Goal: Navigation & Orientation: Find specific page/section

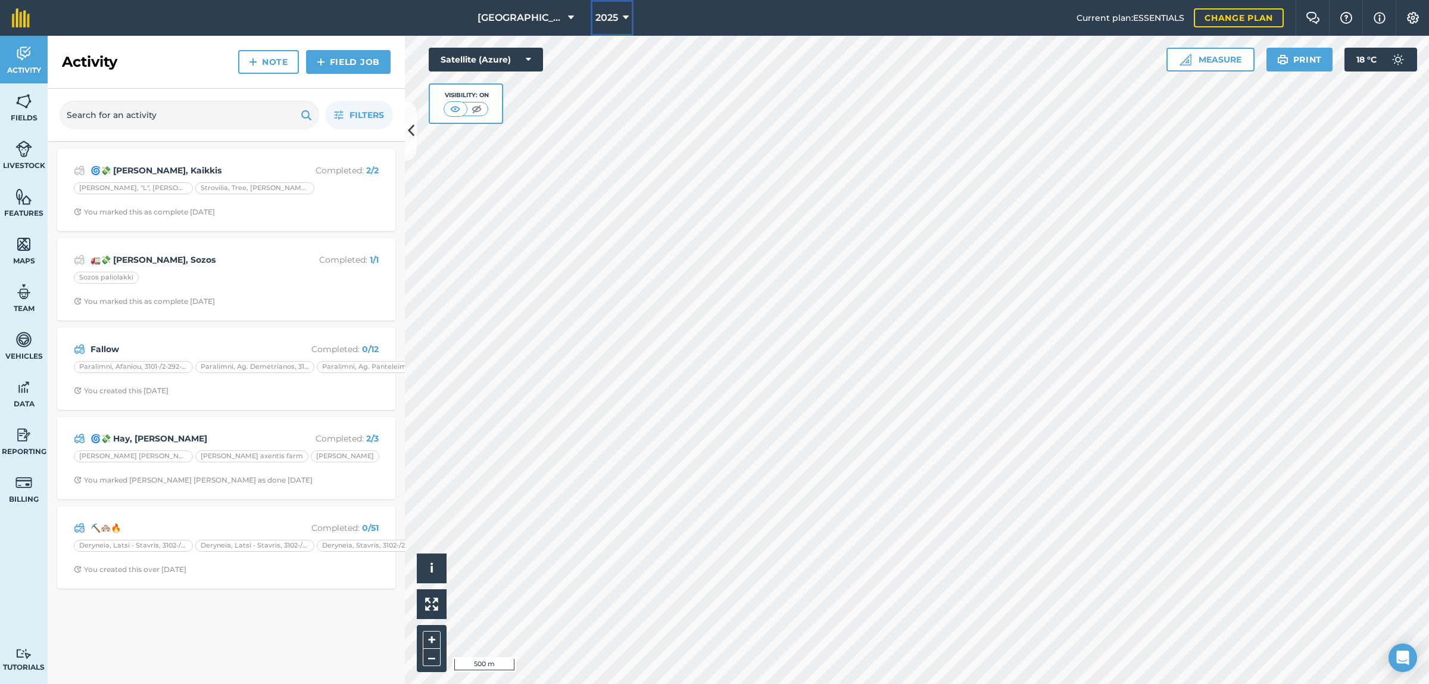
click at [629, 17] on button "2025" at bounding box center [612, 18] width 43 height 36
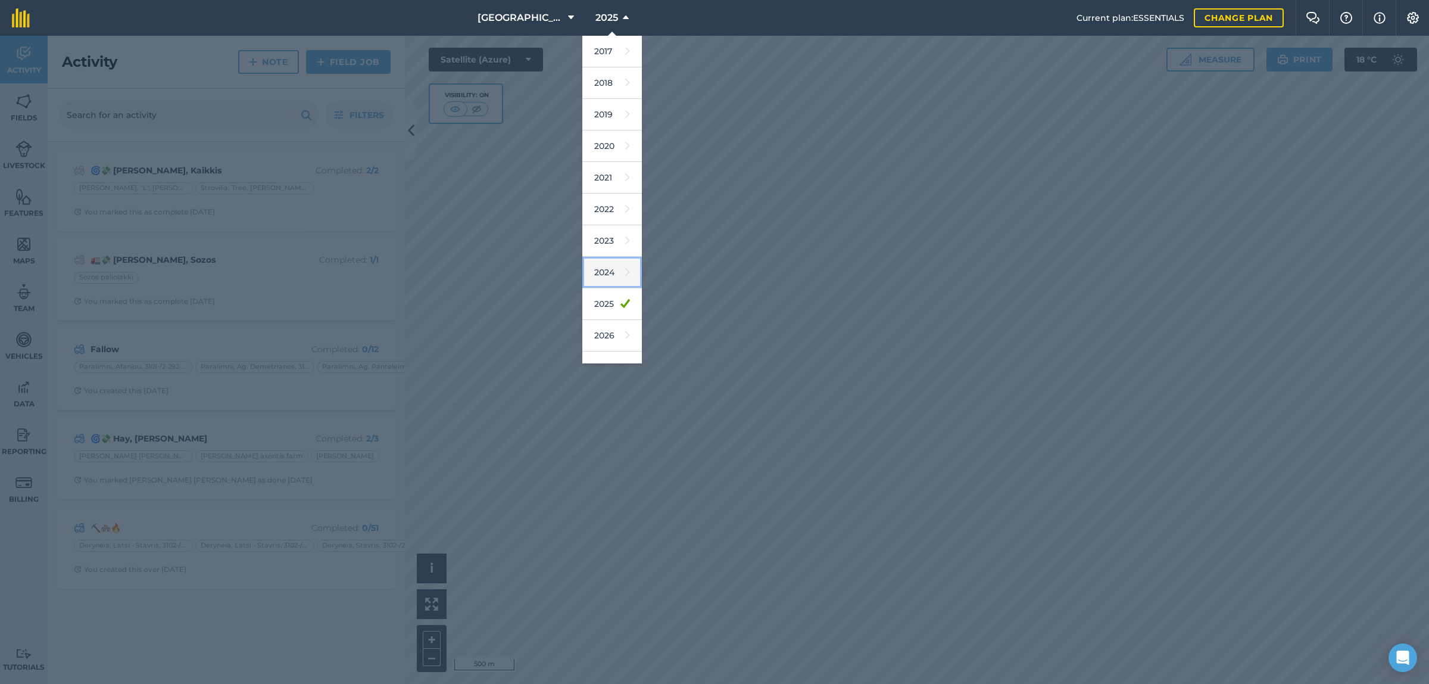
click at [606, 273] on link "2024" at bounding box center [612, 273] width 60 height 32
